Goal: Find specific page/section: Find specific page/section

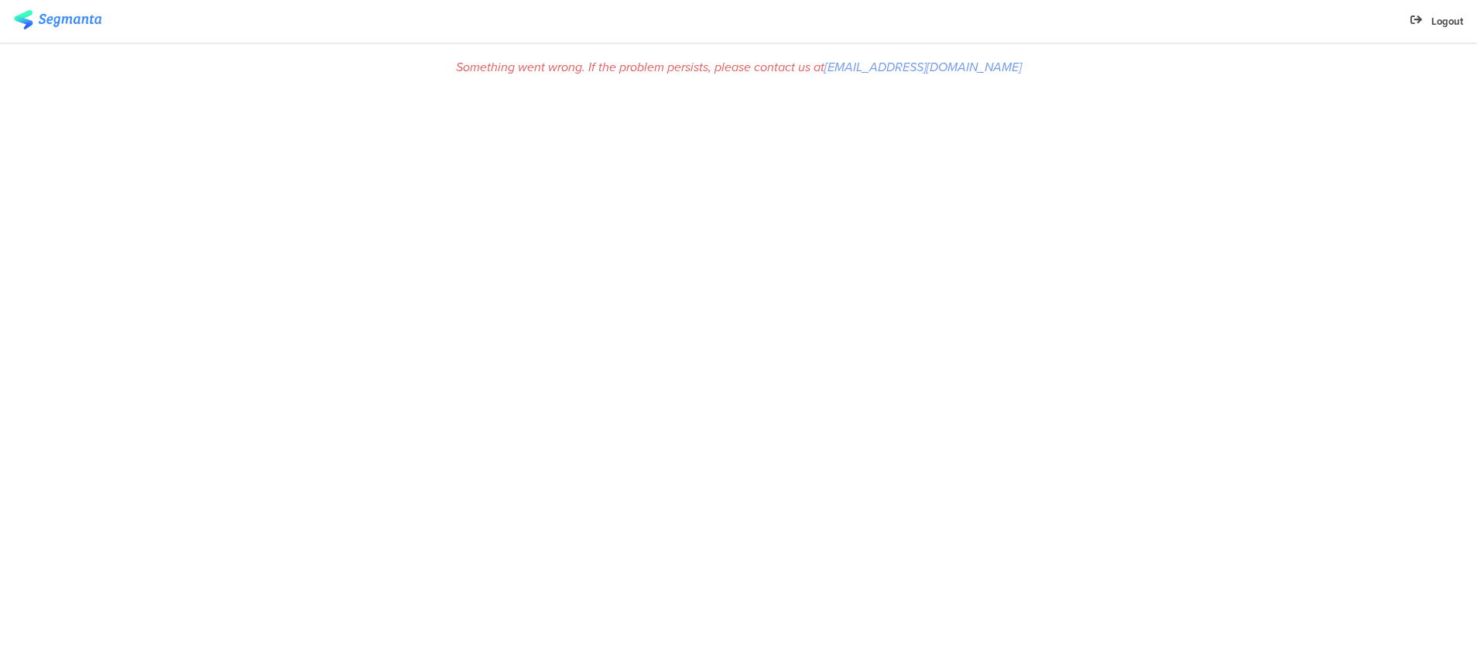
click at [357, 654] on div "Something went wrong. If the problem persists, please contact us at [EMAIL_ADDR…" at bounding box center [738, 349] width 1477 height 612
